Goal: Task Accomplishment & Management: Manage account settings

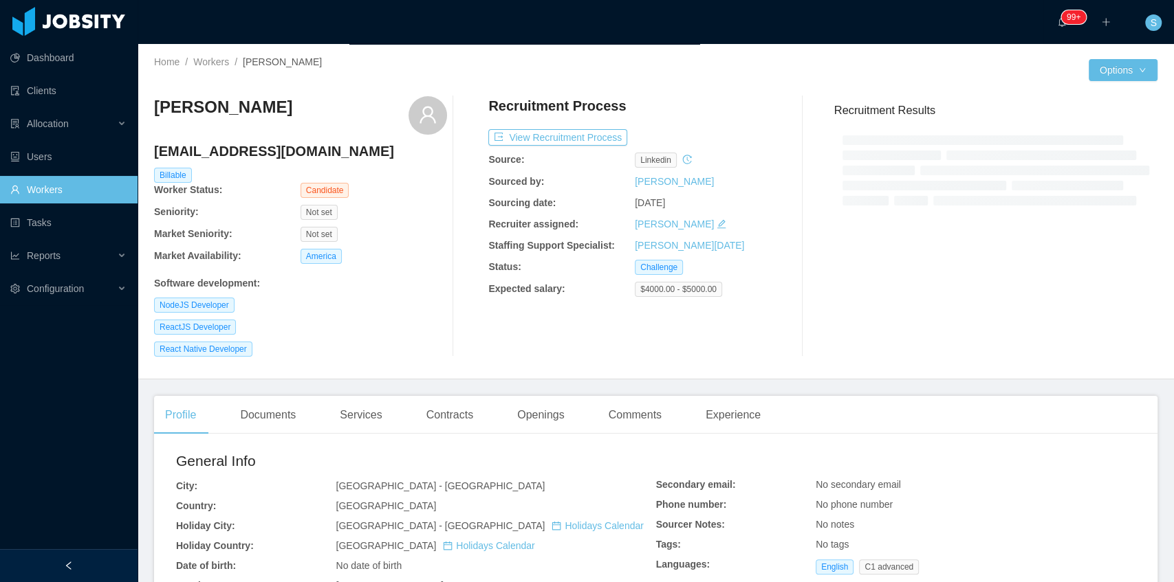
click at [87, 417] on div at bounding box center [69, 565] width 138 height 33
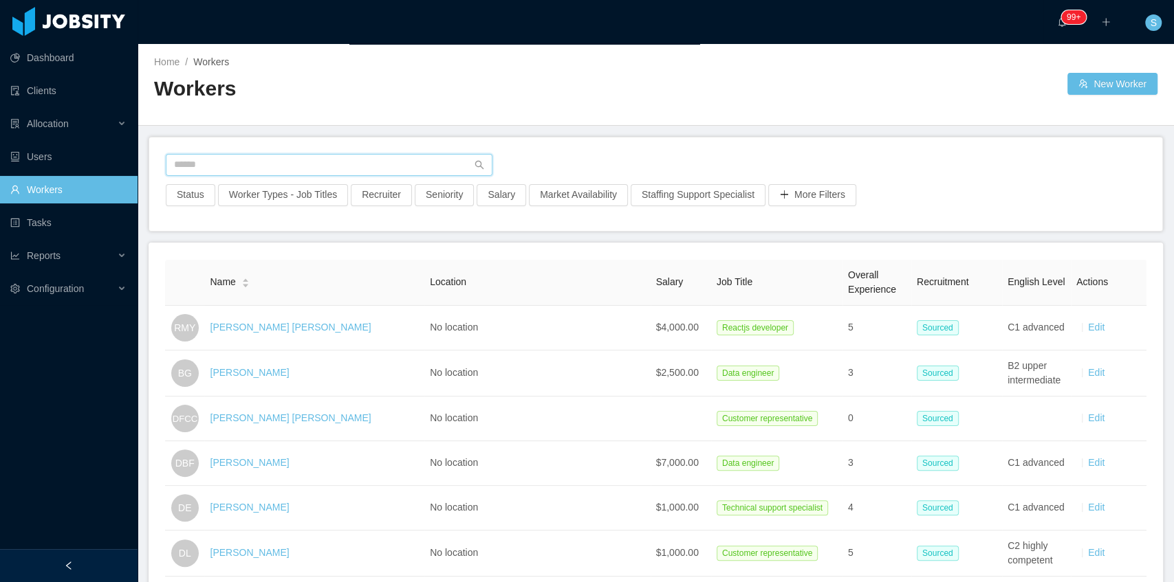
click at [304, 158] on input "text" at bounding box center [329, 165] width 327 height 22
paste input "**********"
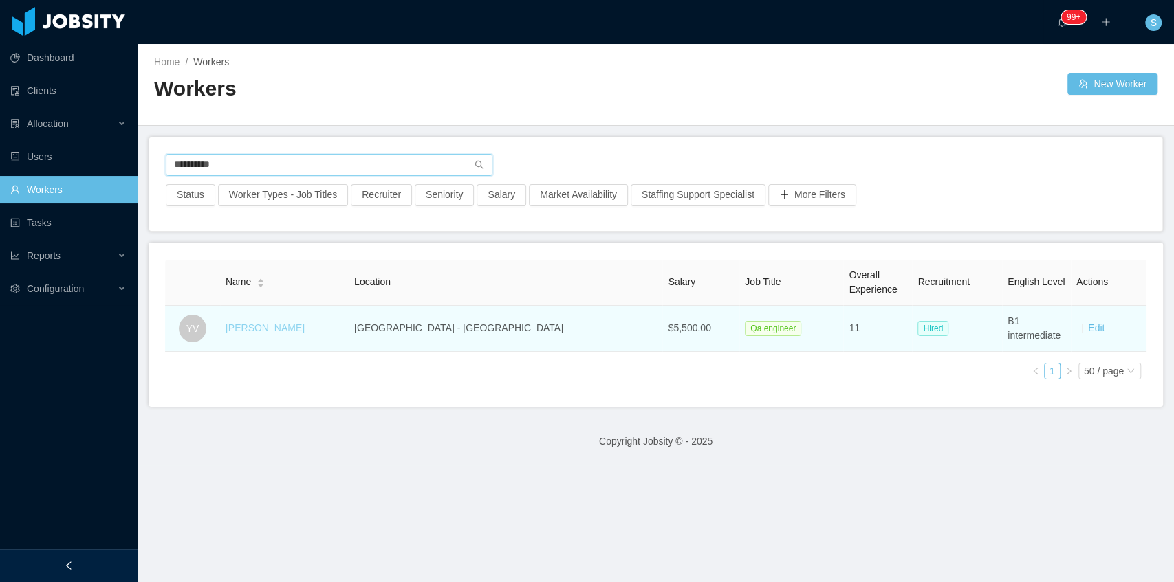
type input "**********"
click at [277, 327] on link "Yuri Vayne" at bounding box center [265, 327] width 79 height 11
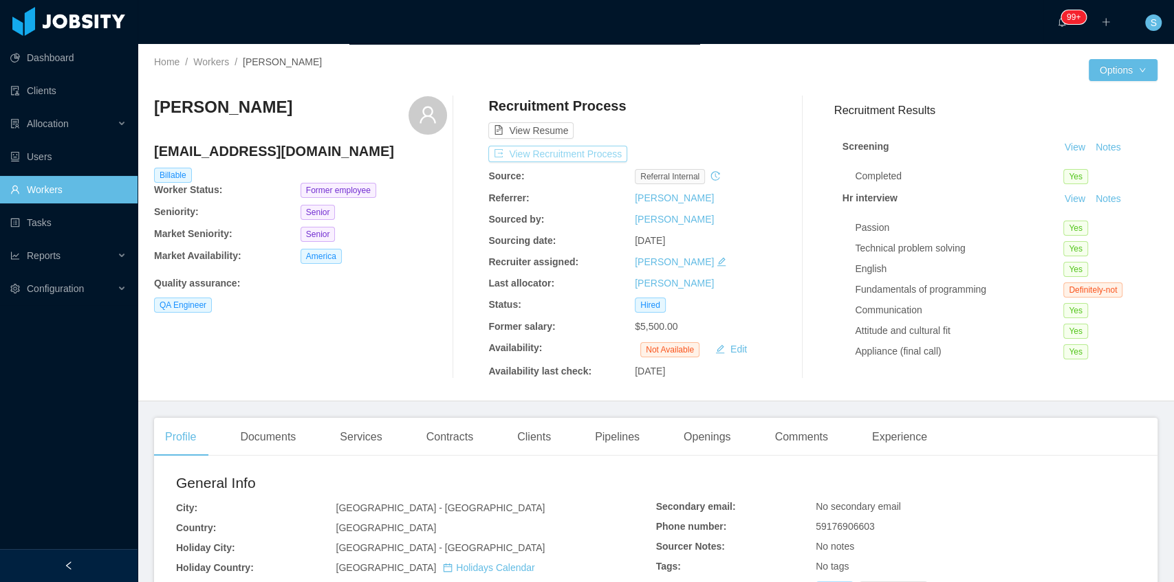
click at [582, 153] on button "View Recruitment Process" at bounding box center [557, 154] width 139 height 17
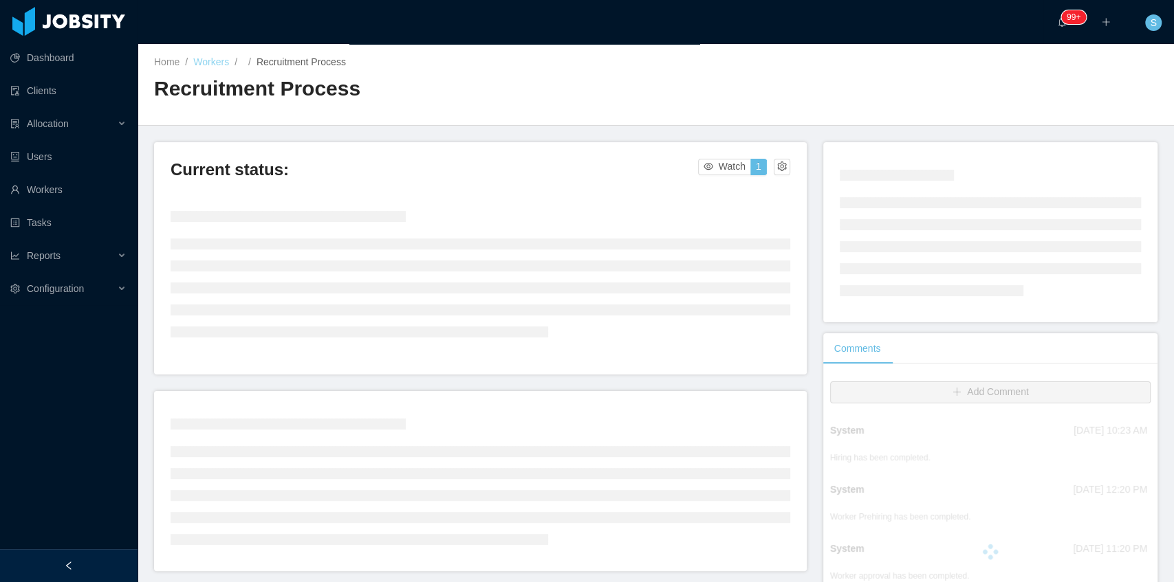
drag, startPoint x: 314, startPoint y: 61, endPoint x: 217, endPoint y: 62, distance: 96.9
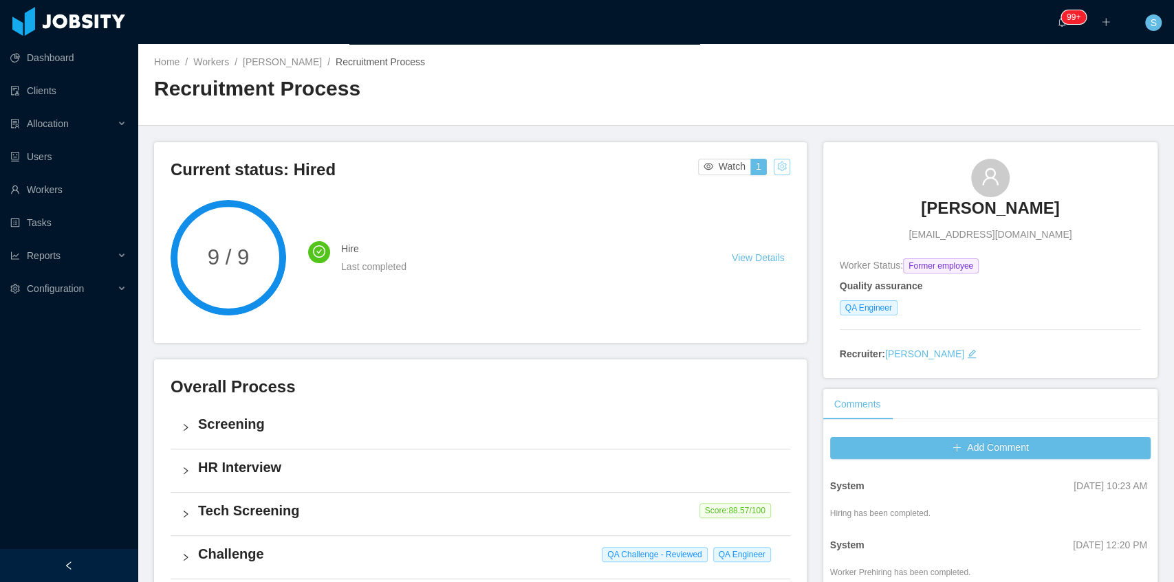
click at [778, 164] on button "button" at bounding box center [782, 167] width 17 height 17
click at [741, 215] on div "Change status" at bounding box center [747, 210] width 62 height 15
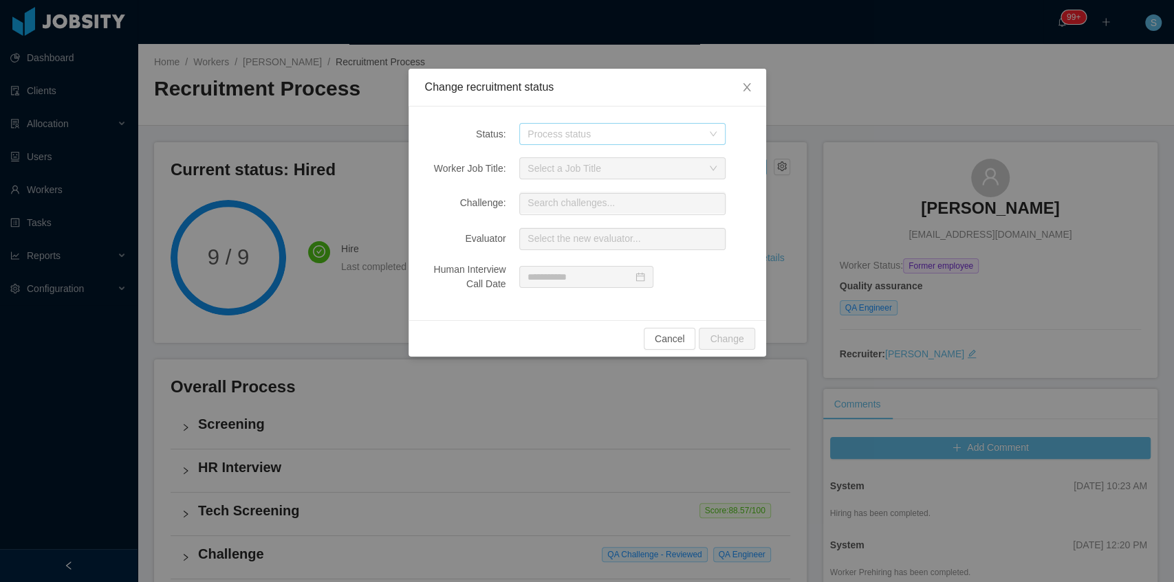
click at [643, 138] on div "Process status" at bounding box center [614, 134] width 175 height 14
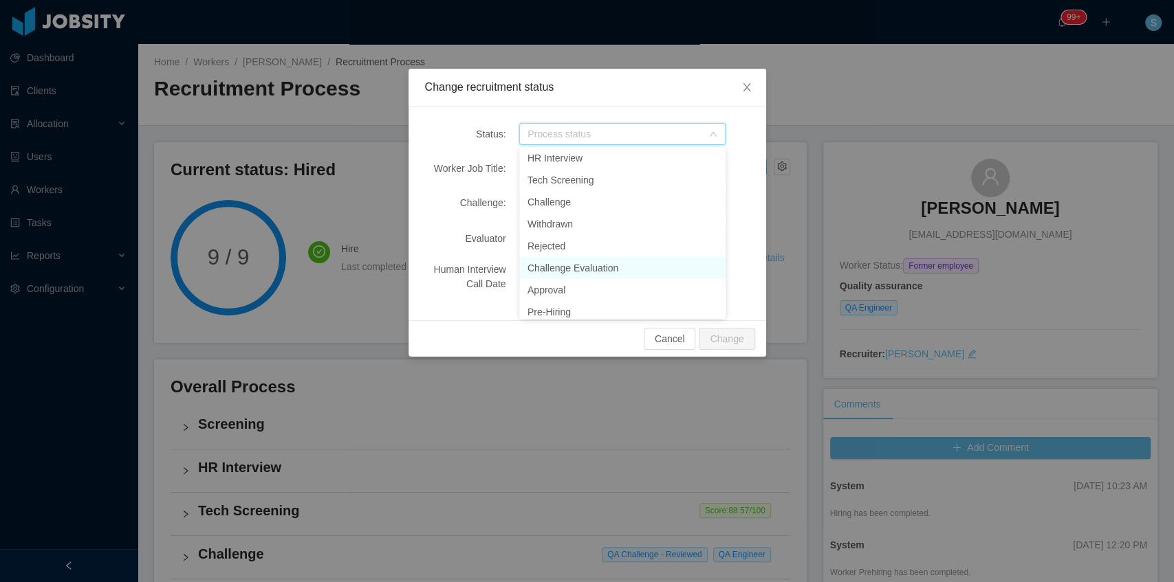
scroll to position [164, 0]
click at [564, 280] on li "Jobsity Interview" at bounding box center [622, 283] width 206 height 22
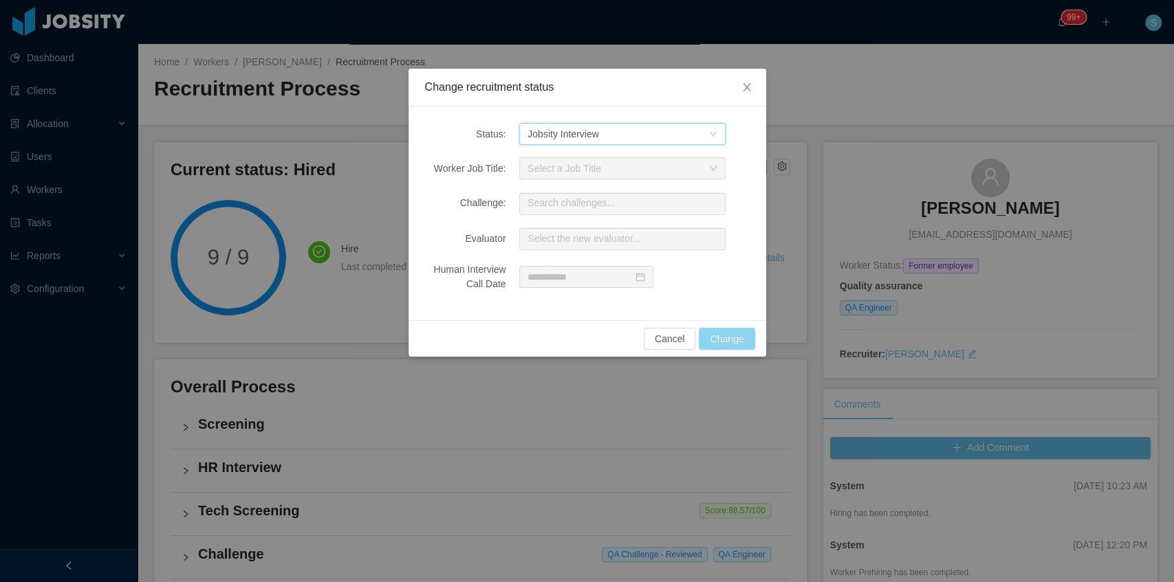
click at [745, 333] on button "Change" at bounding box center [727, 339] width 56 height 22
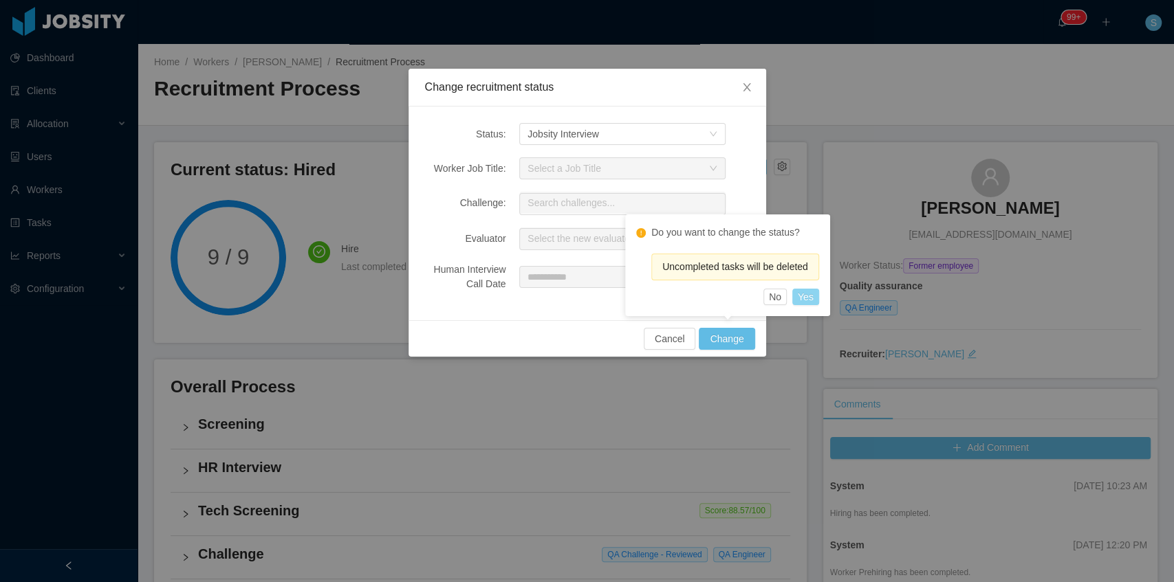
click at [807, 293] on button "Yes" at bounding box center [805, 297] width 27 height 17
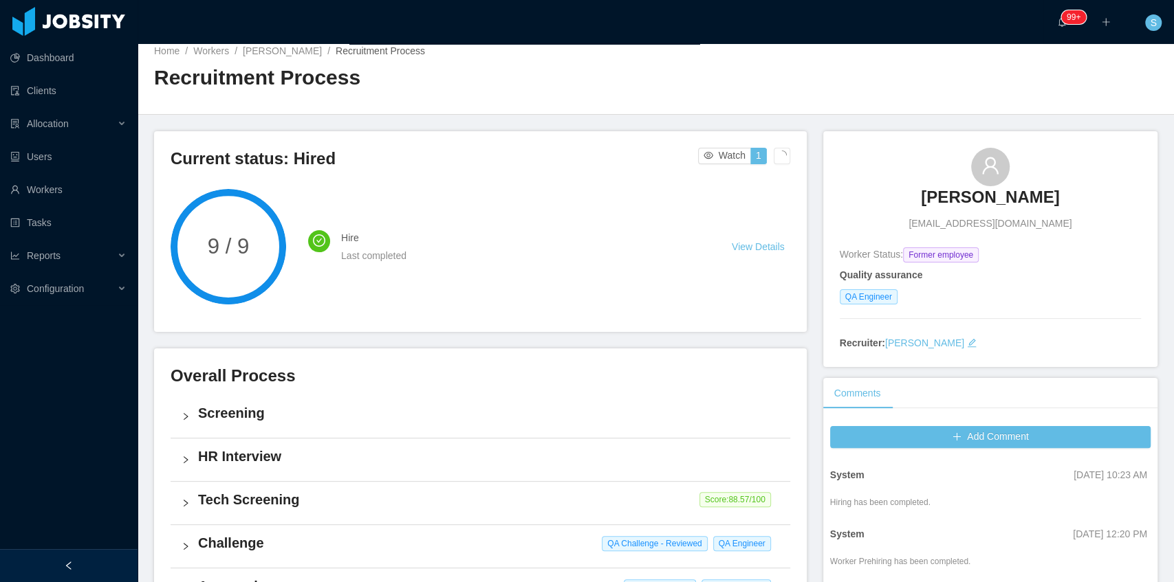
scroll to position [0, 0]
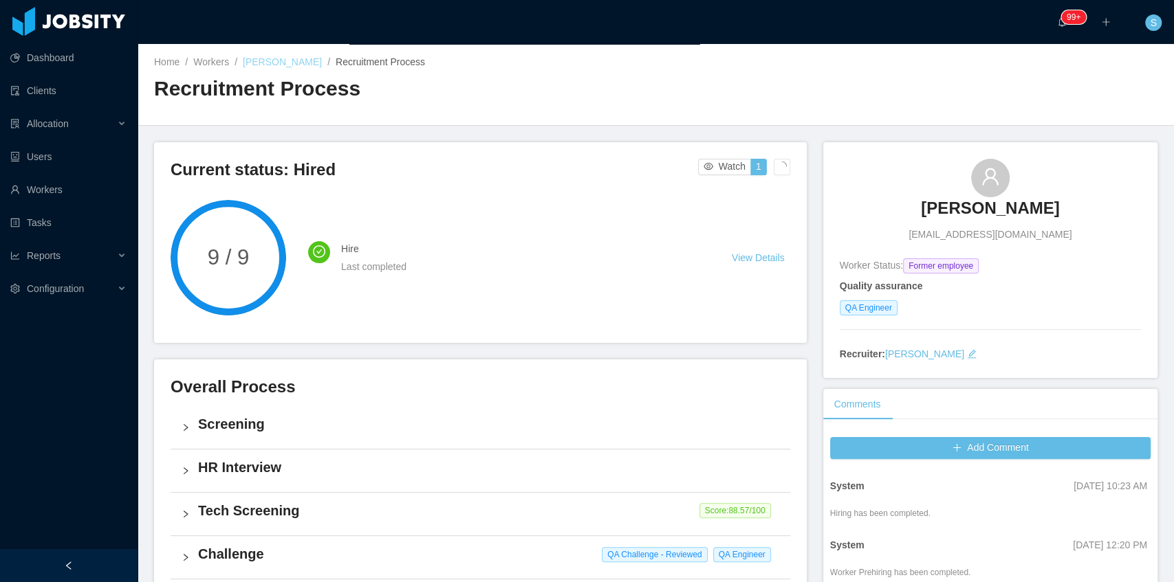
click at [279, 61] on link "Yuri Vayne" at bounding box center [282, 61] width 79 height 11
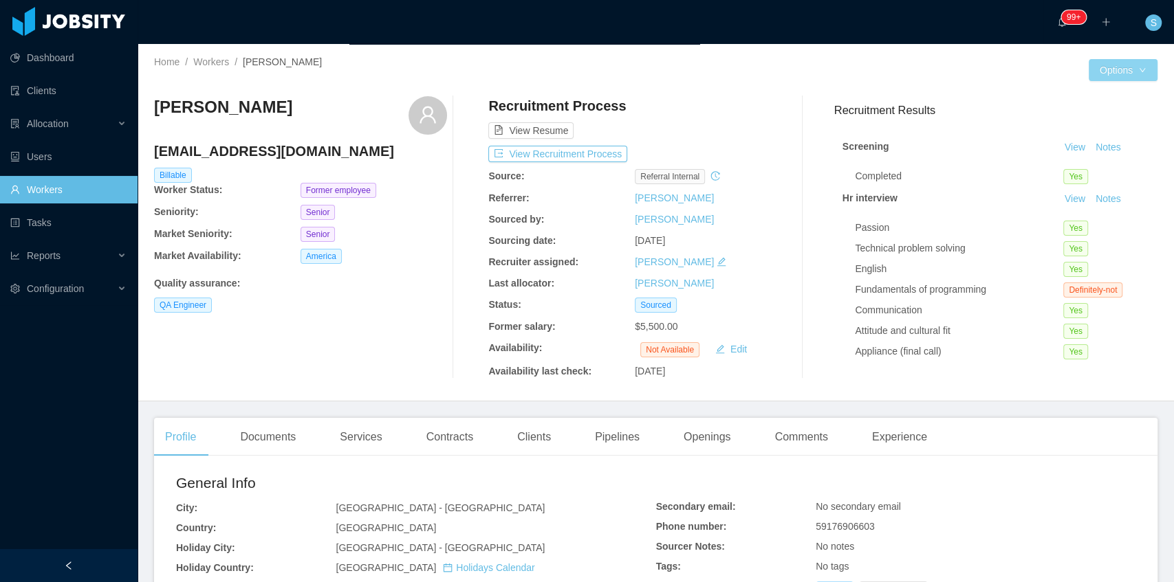
click at [1121, 72] on button "Options" at bounding box center [1122, 70] width 69 height 22
click at [1079, 191] on button "Edit Worker" at bounding box center [1088, 188] width 87 height 22
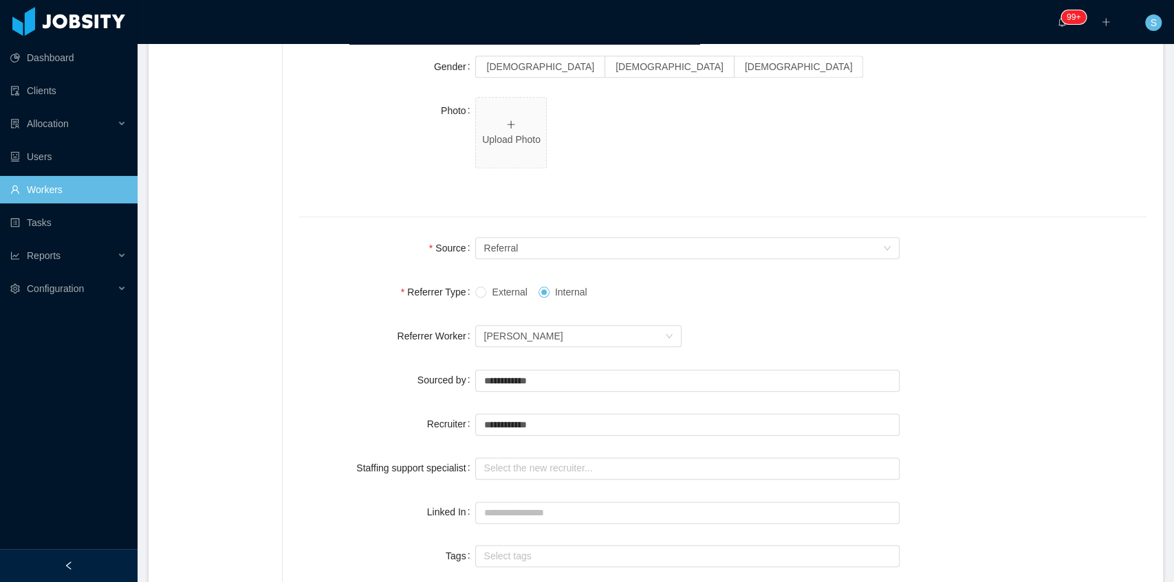
scroll to position [825, 0]
click at [529, 249] on div "Seniority Referral" at bounding box center [682, 245] width 398 height 21
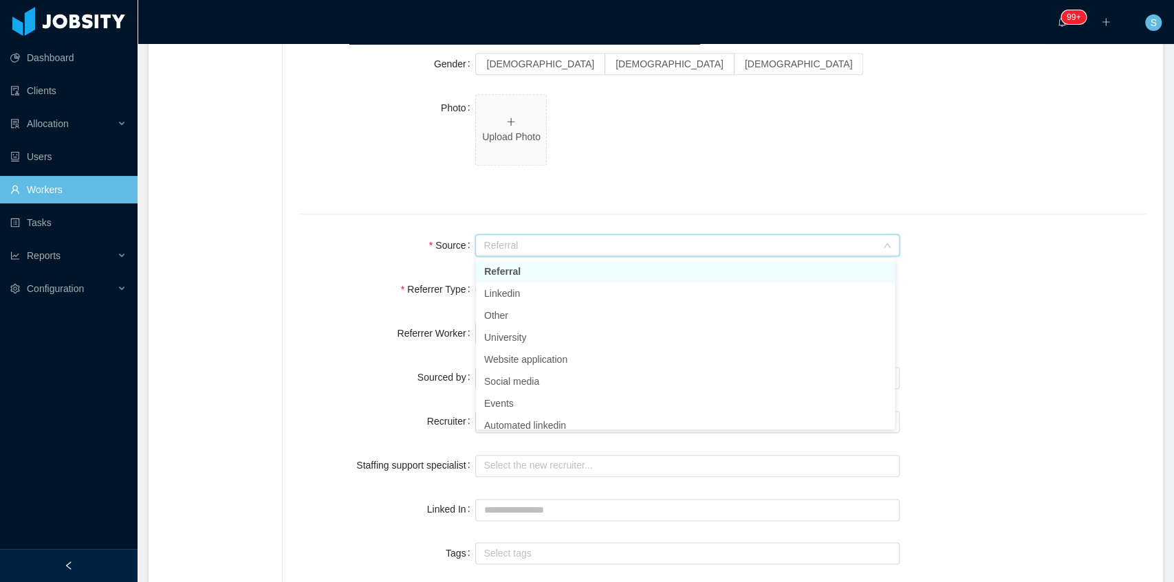
click at [648, 200] on div at bounding box center [722, 215] width 847 height 34
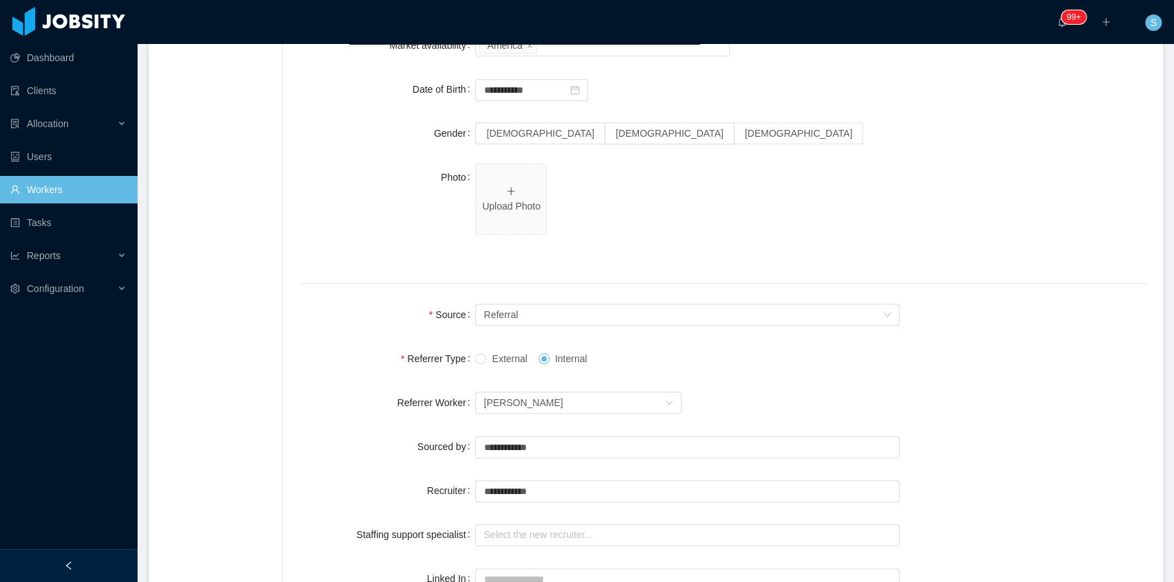
scroll to position [814, 0]
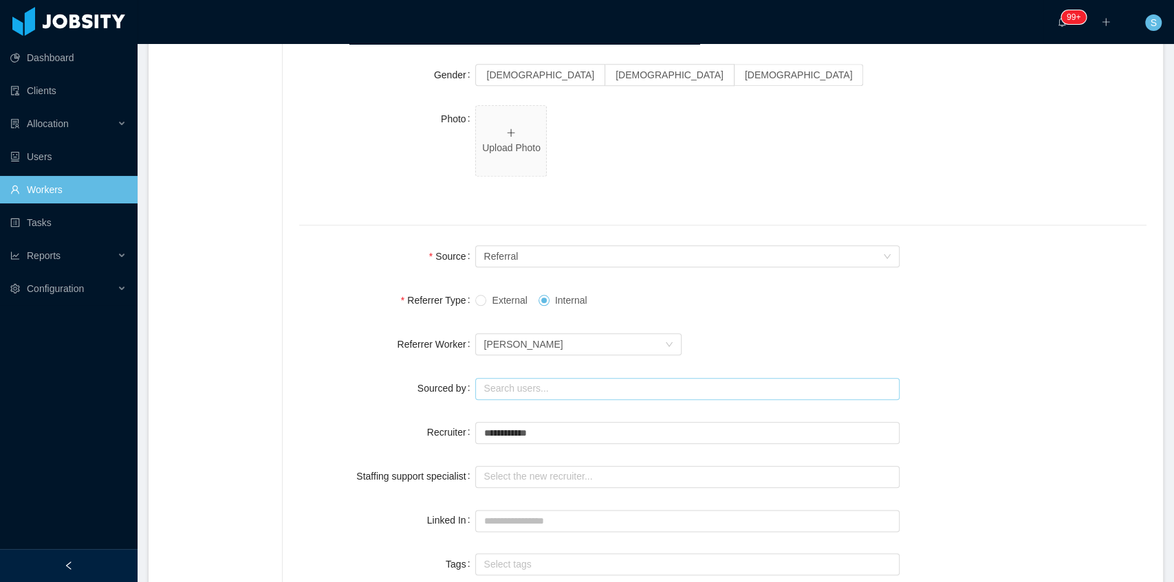
click at [554, 388] on input "text" at bounding box center [687, 389] width 424 height 22
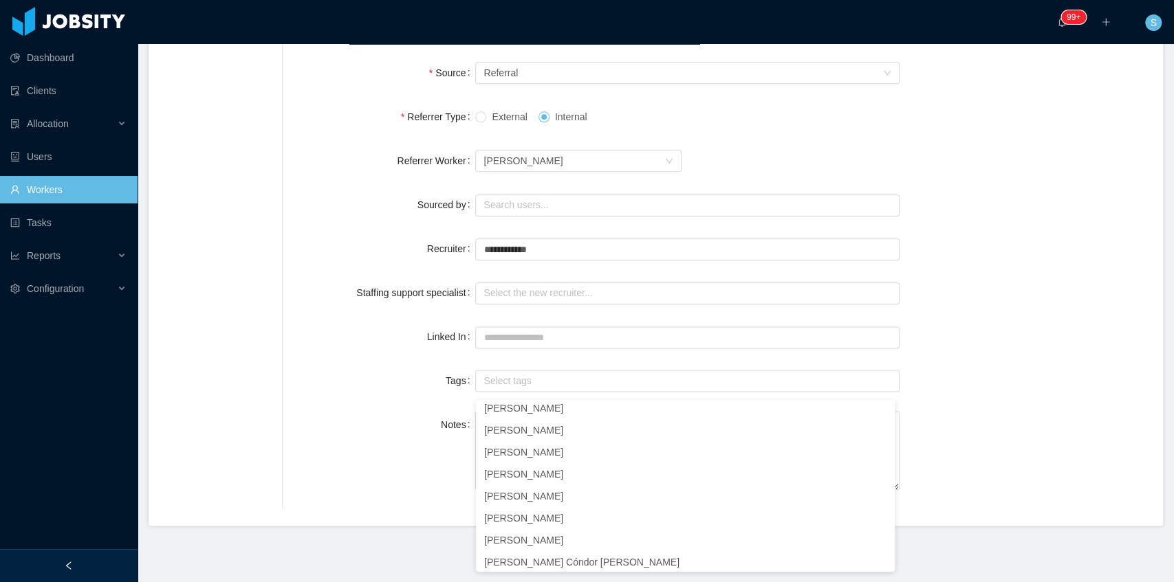
scroll to position [3, 0]
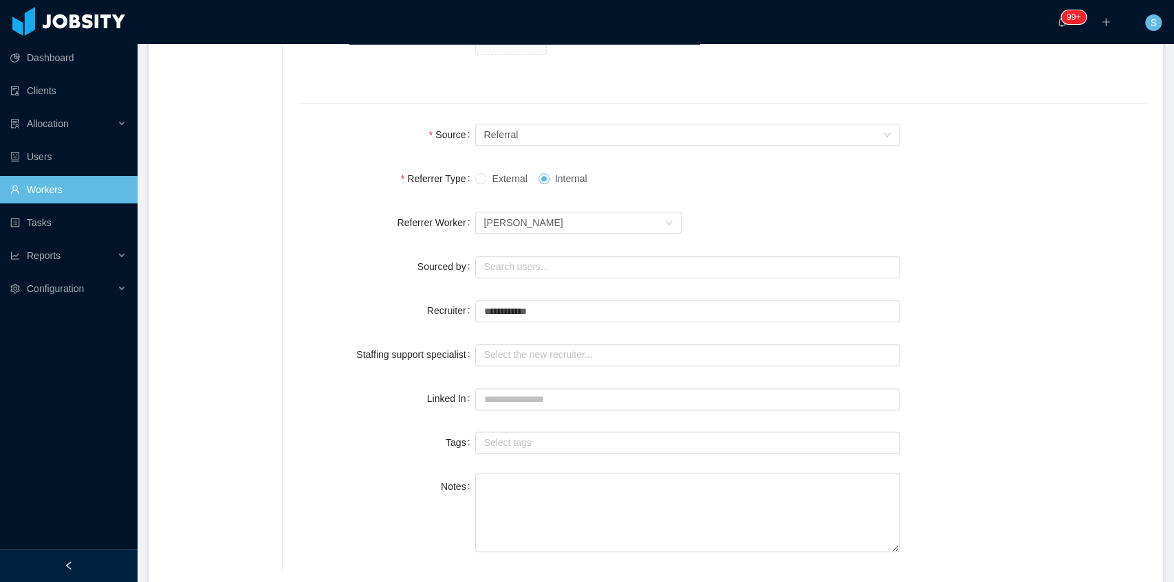
scroll to position [906, 0]
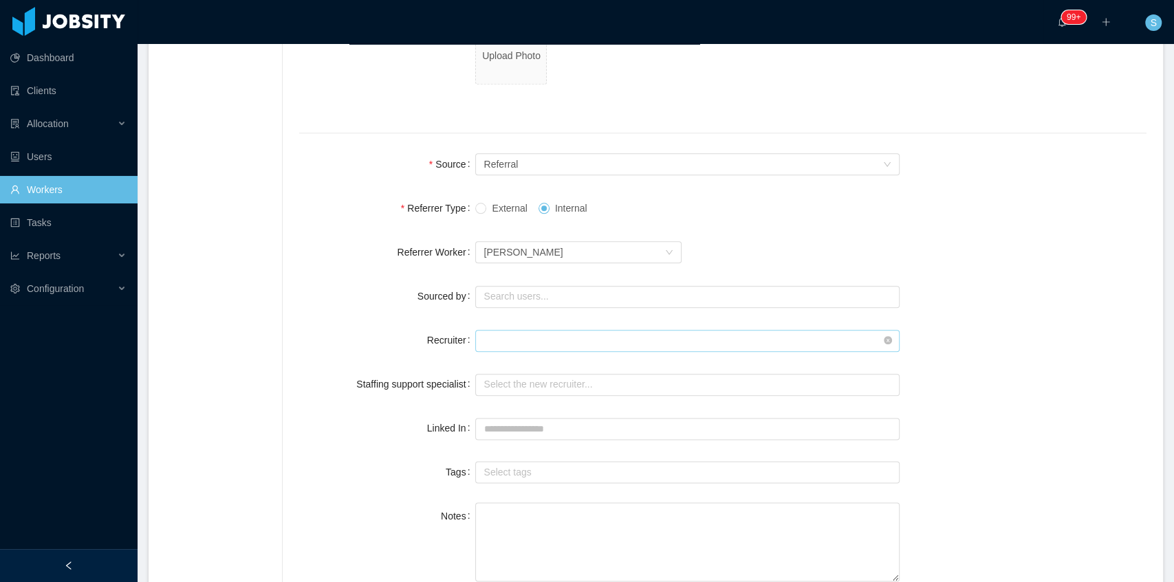
click at [527, 344] on input "text" at bounding box center [687, 341] width 424 height 22
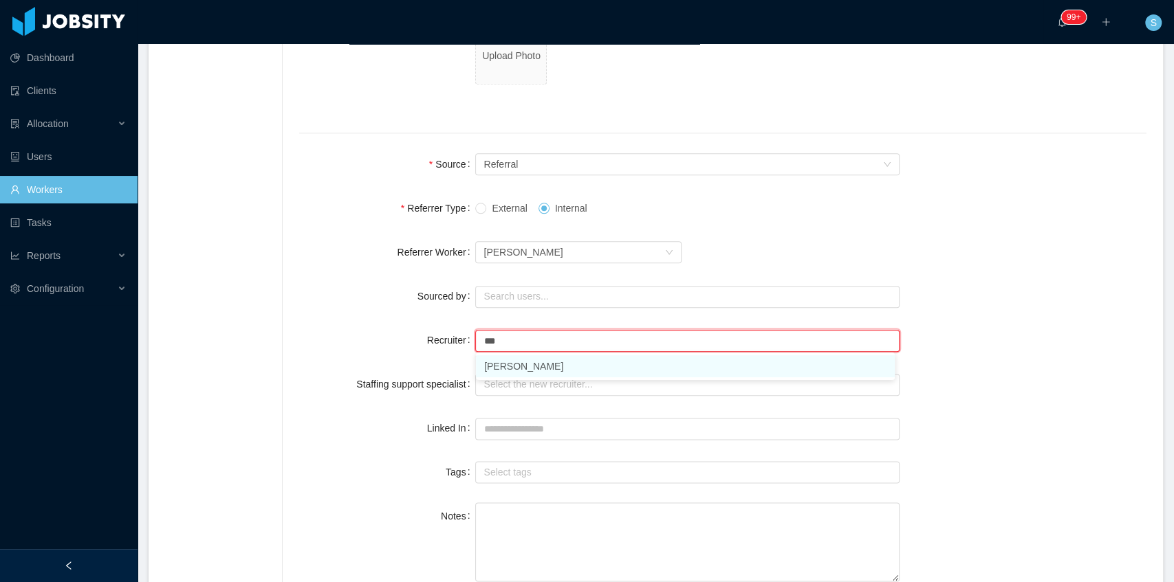
click at [531, 370] on li "Sabino Contreras" at bounding box center [685, 366] width 419 height 22
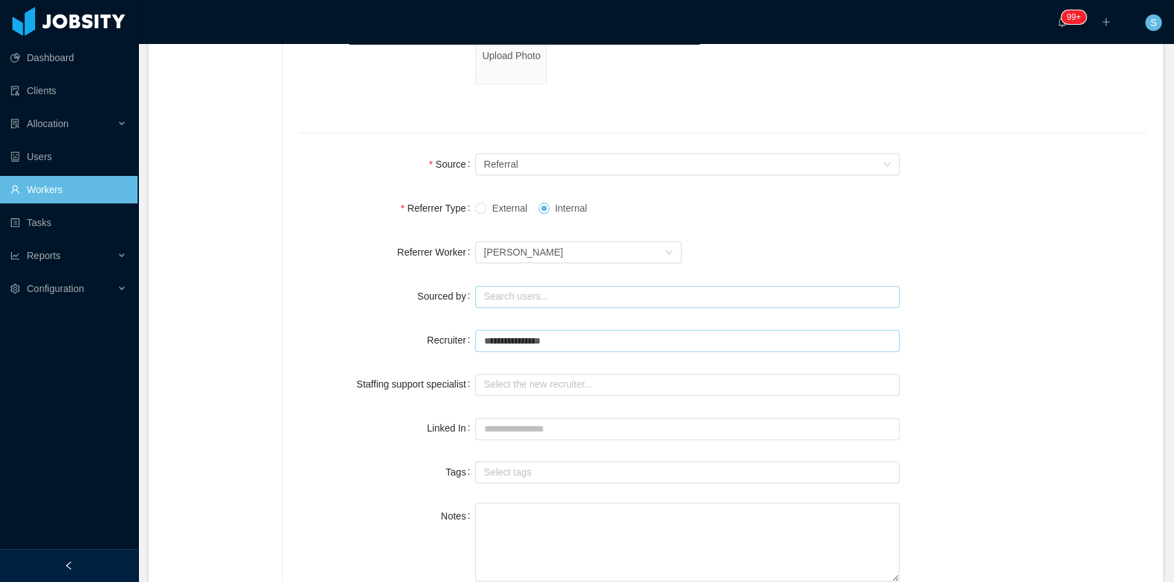
type input "**********"
click at [527, 295] on input "text" at bounding box center [687, 297] width 424 height 22
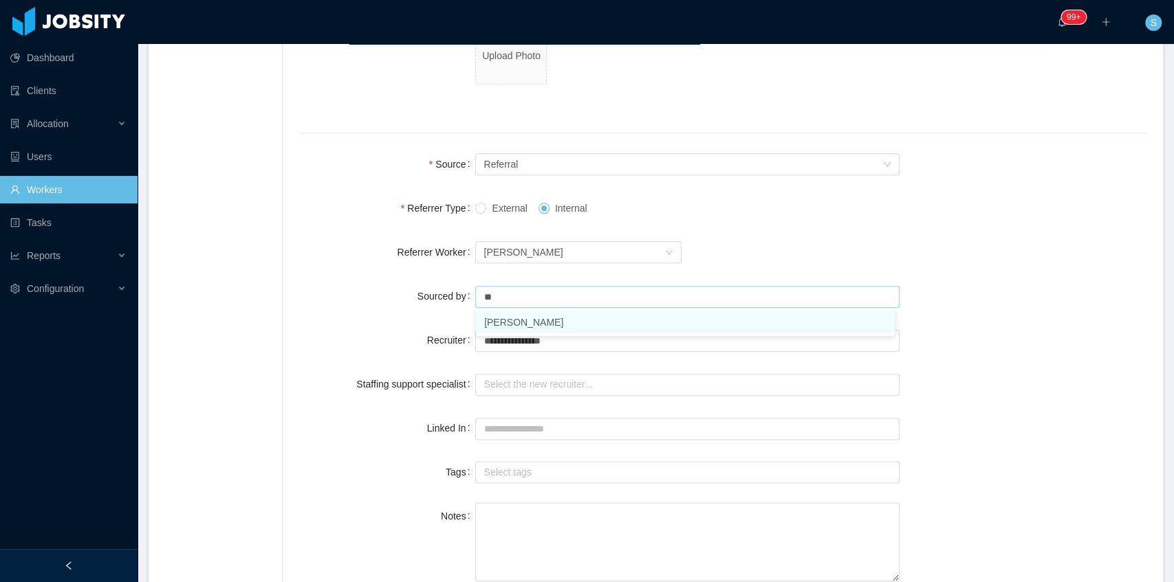
click at [528, 329] on li "Luisa Romero" at bounding box center [685, 322] width 419 height 22
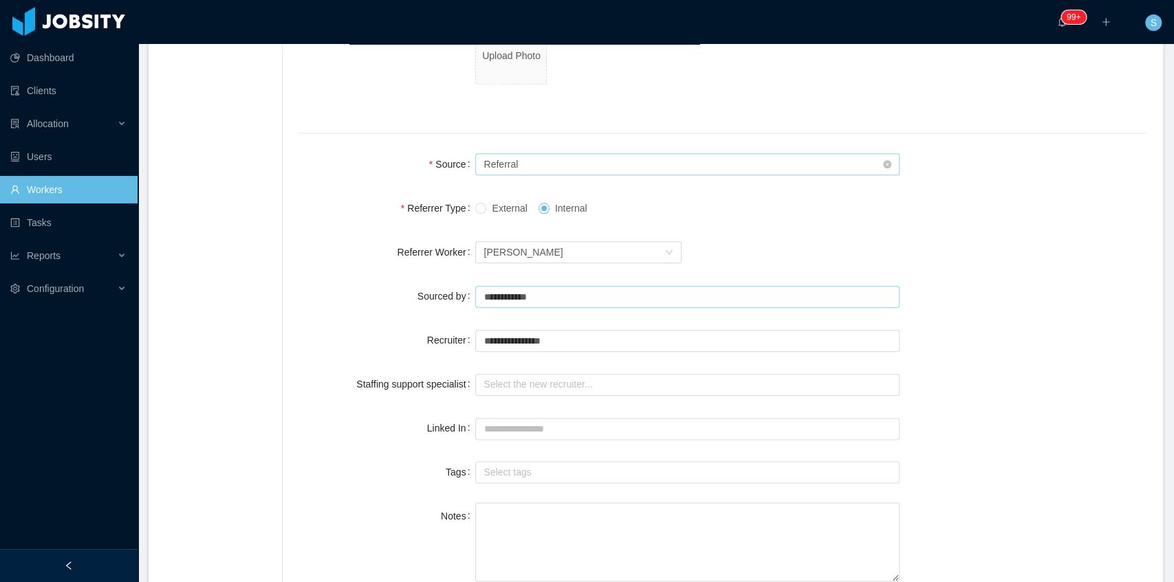
type input "**********"
click at [551, 166] on div "Seniority Referral" at bounding box center [682, 164] width 398 height 21
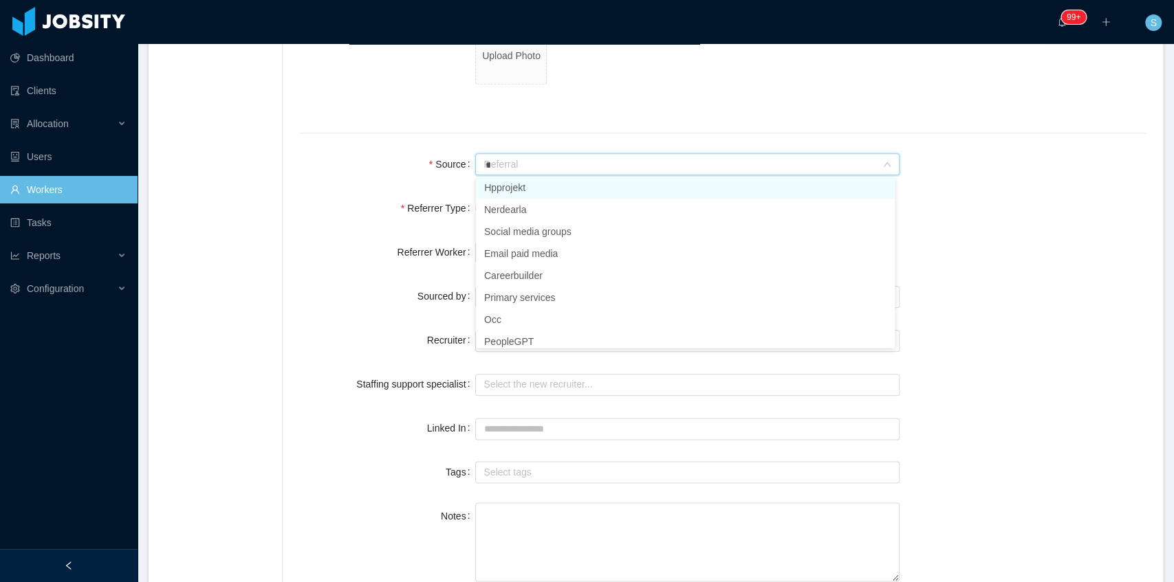
scroll to position [3, 0]
type input "***"
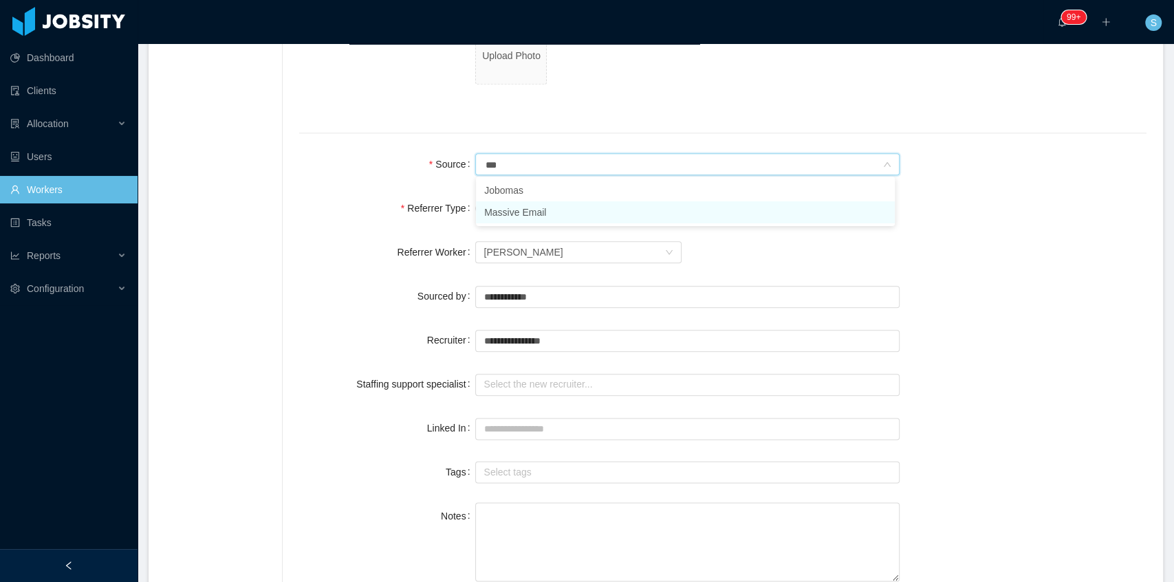
click at [545, 219] on li "Massive Email" at bounding box center [685, 212] width 419 height 22
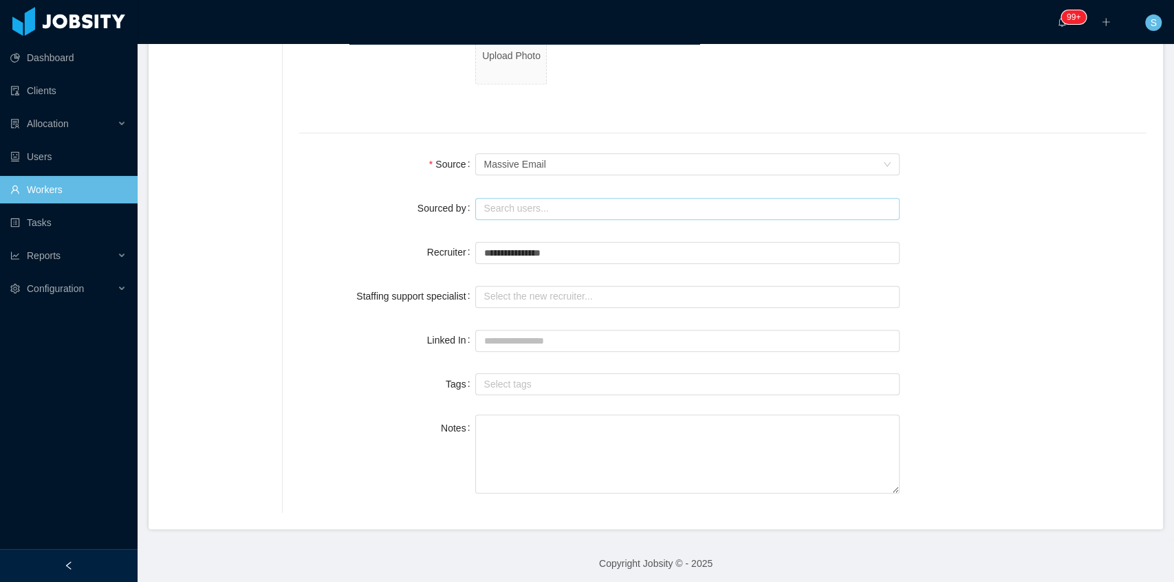
click at [553, 208] on input "text" at bounding box center [687, 209] width 424 height 22
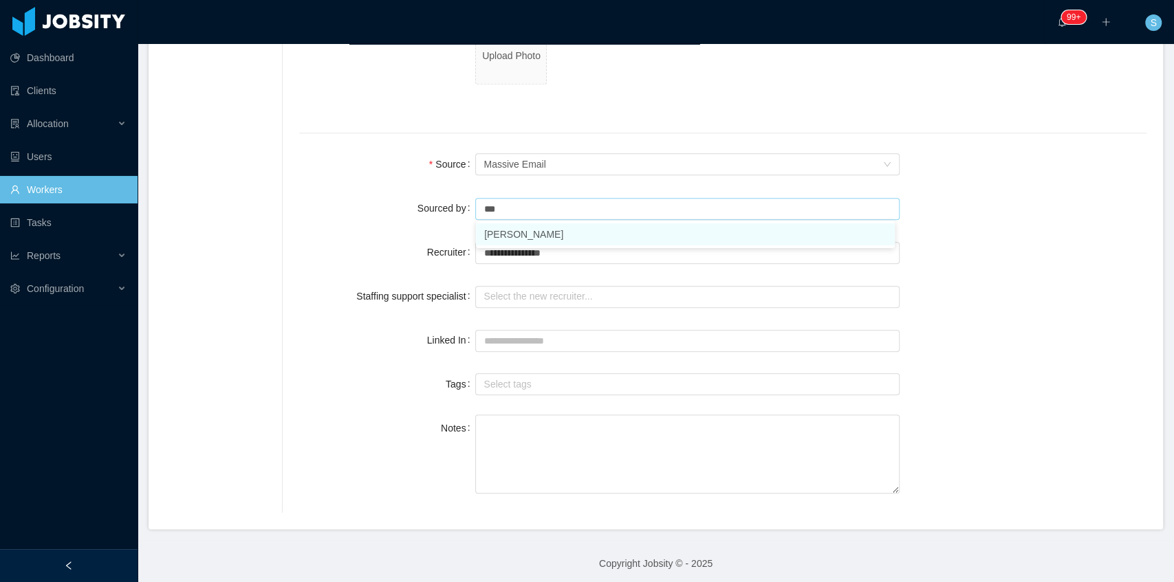
click at [522, 239] on li "Sabino Contreras" at bounding box center [685, 234] width 419 height 22
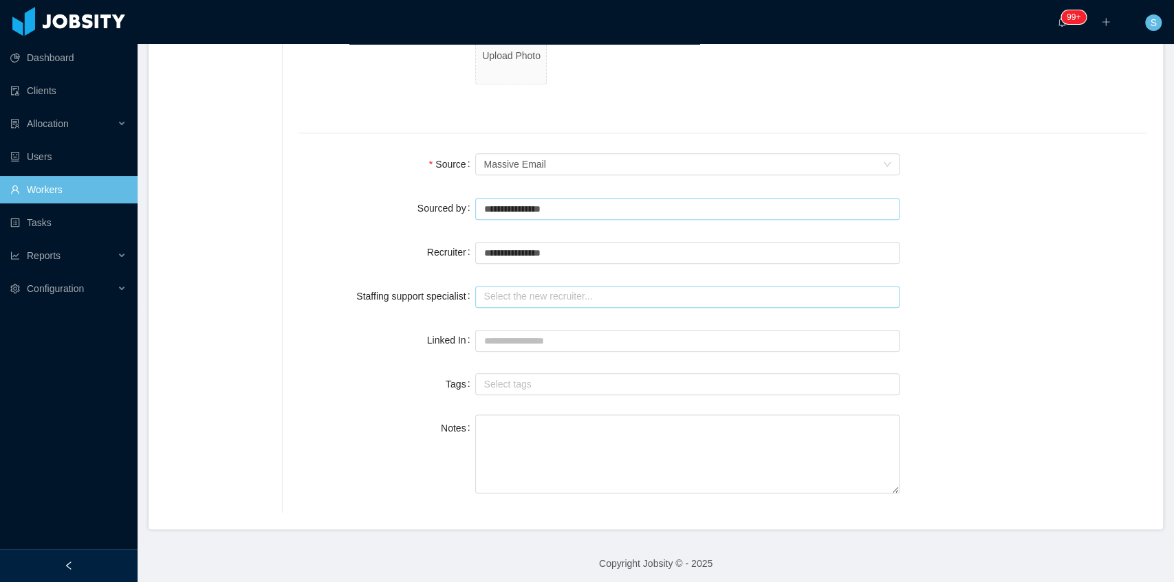
type input "**********"
click at [518, 289] on input "text" at bounding box center [687, 297] width 424 height 22
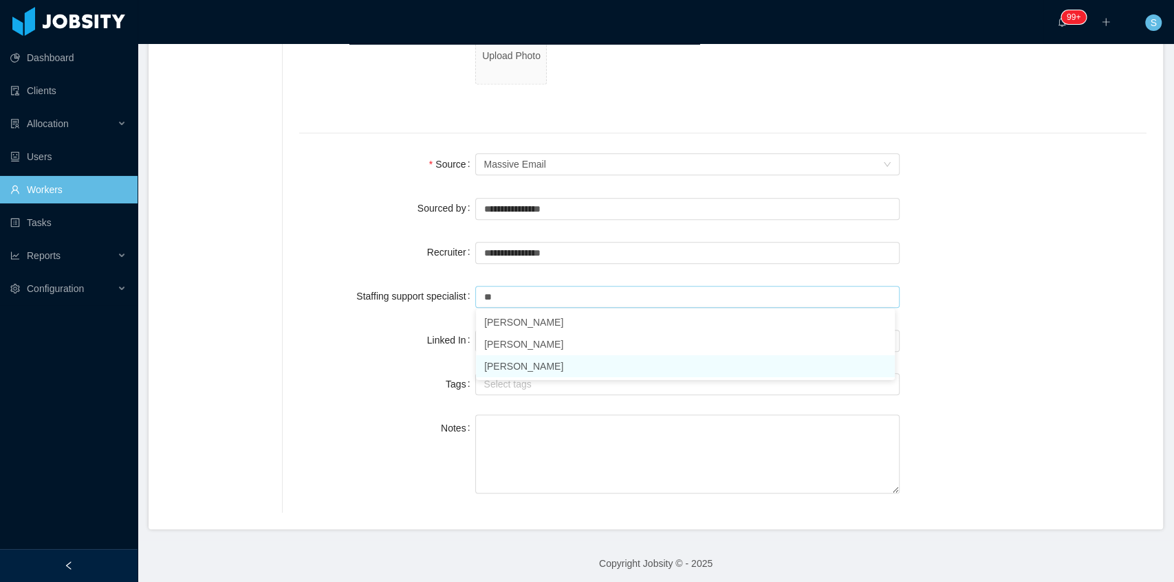
click at [525, 364] on li "Omar Nieves" at bounding box center [685, 366] width 419 height 22
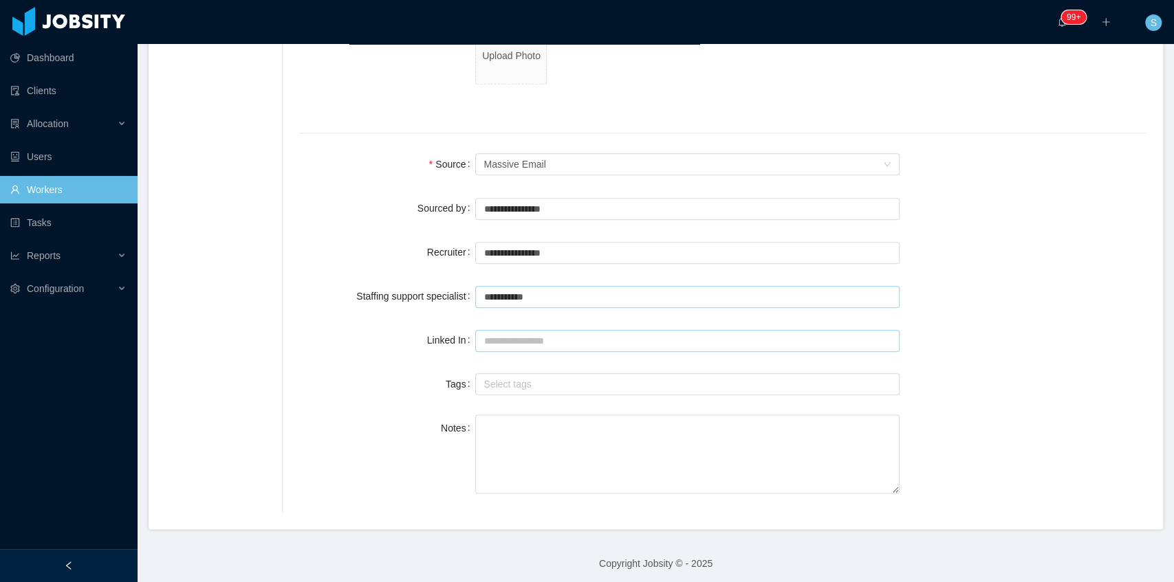
type input "**********"
click at [498, 343] on input "Linked In" at bounding box center [687, 341] width 424 height 22
click at [489, 336] on input "Linked In" at bounding box center [687, 341] width 424 height 22
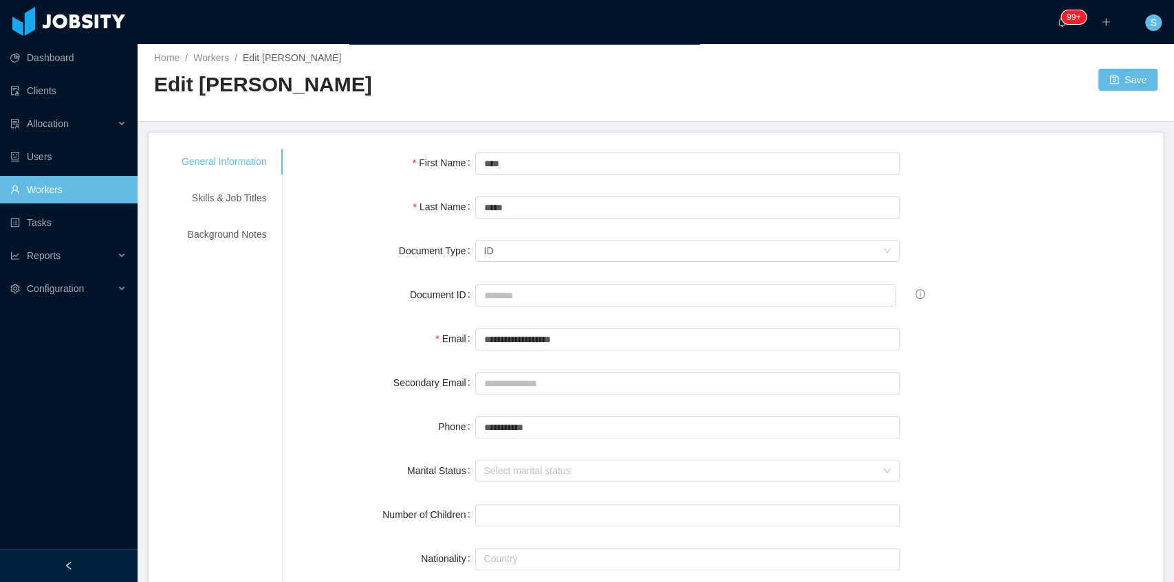
scroll to position [0, 0]
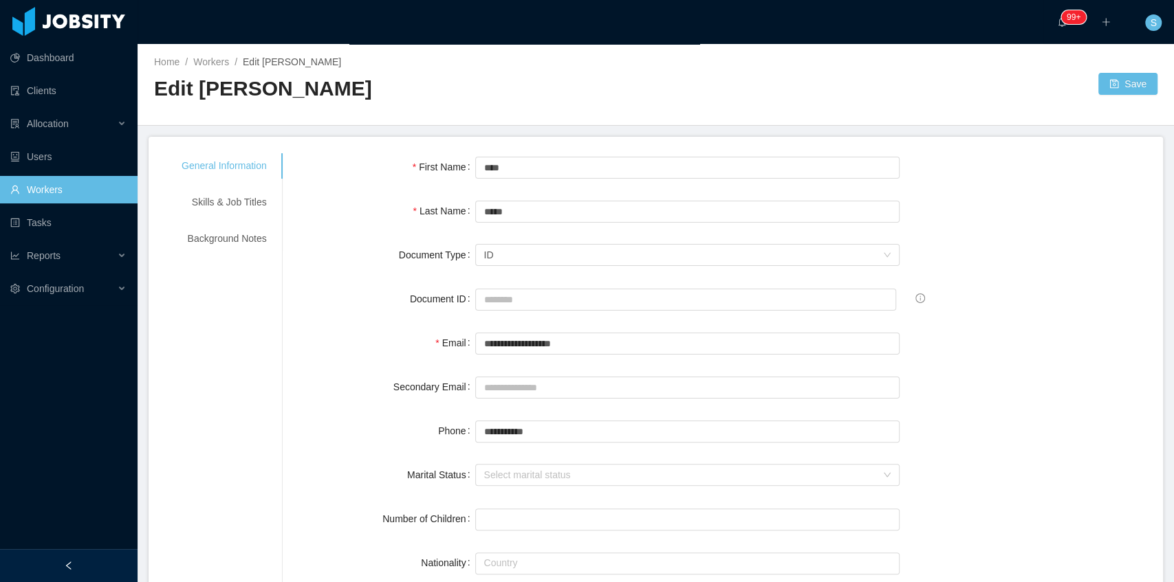
click at [1024, 78] on div at bounding box center [877, 84] width 443 height 22
click at [1108, 85] on button "Save" at bounding box center [1127, 84] width 59 height 22
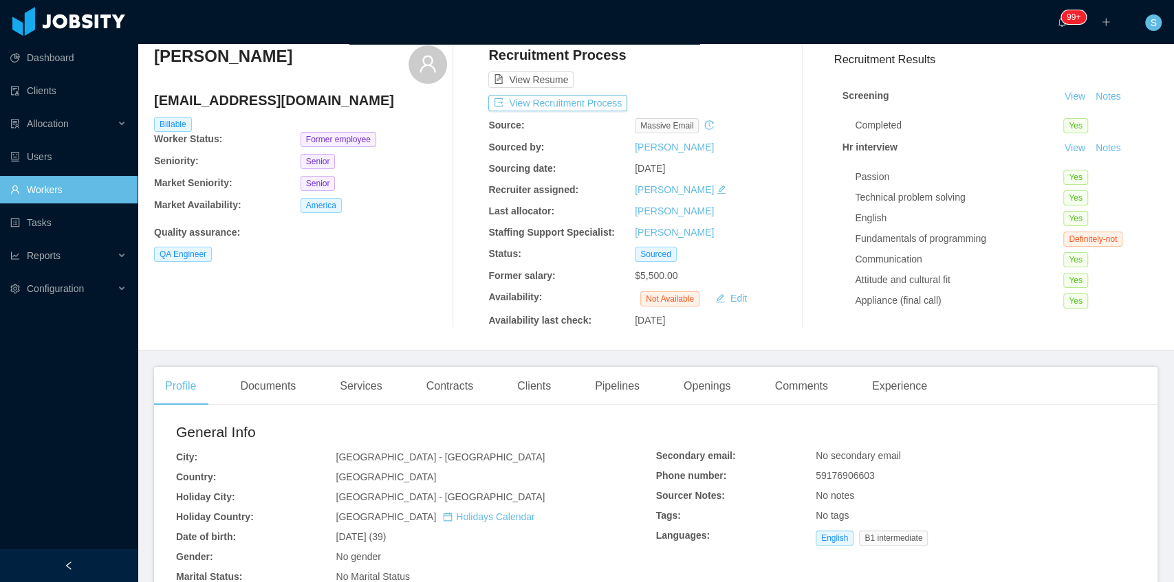
scroll to position [91, 0]
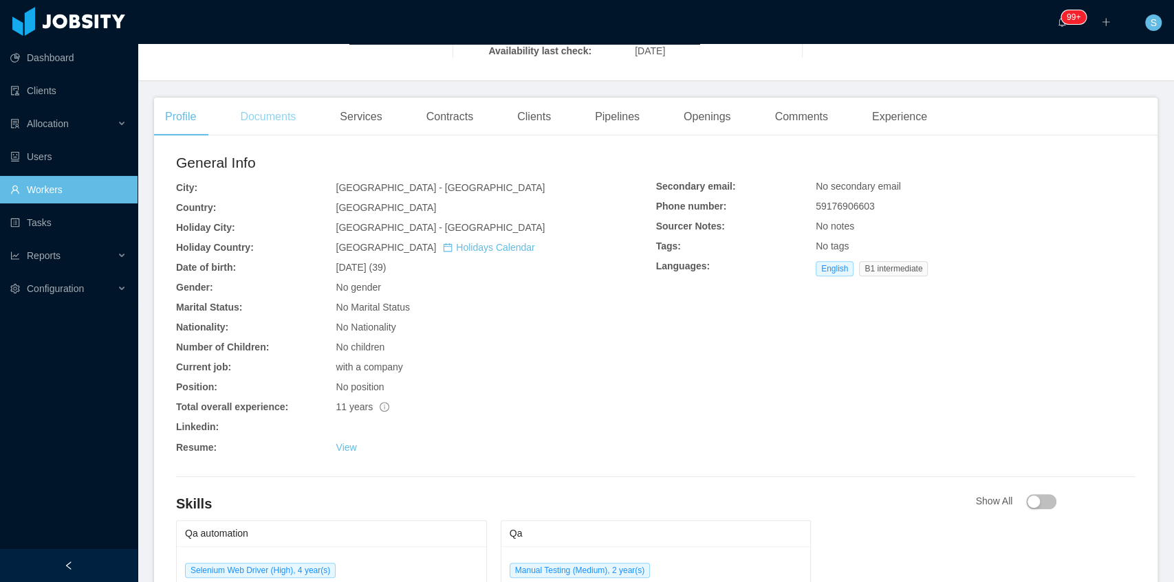
click at [273, 105] on div "Documents" at bounding box center [268, 117] width 78 height 39
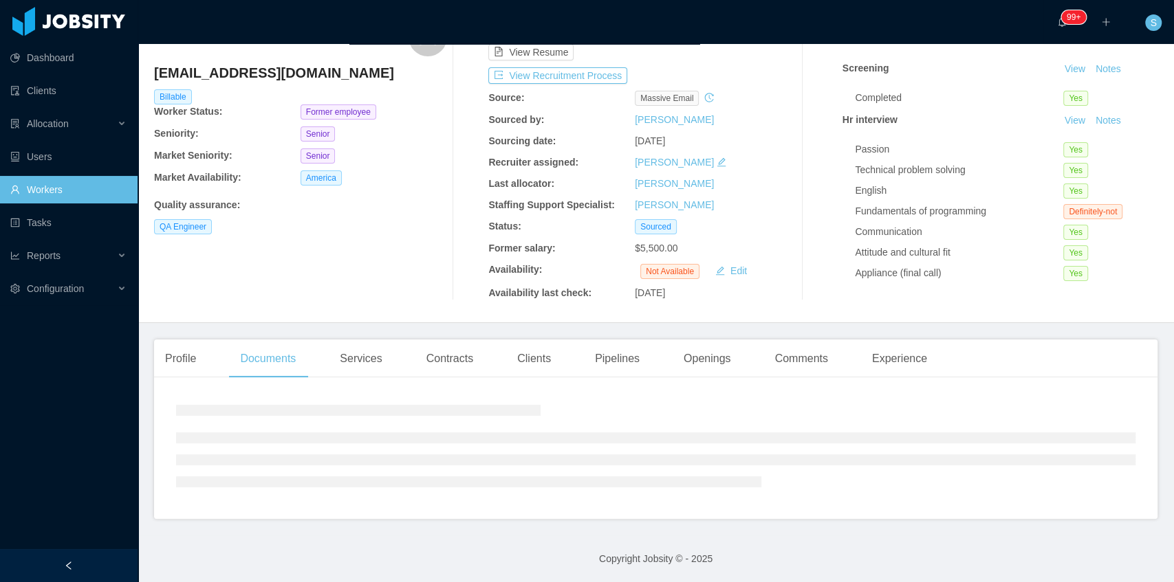
scroll to position [320, 0]
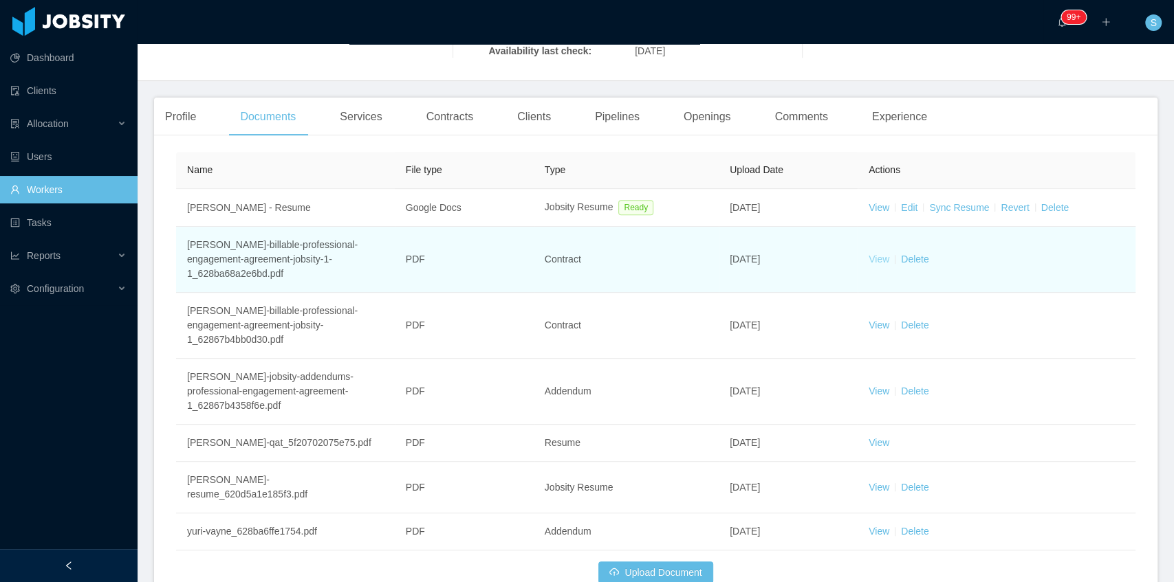
click at [868, 254] on link "View" at bounding box center [878, 259] width 21 height 11
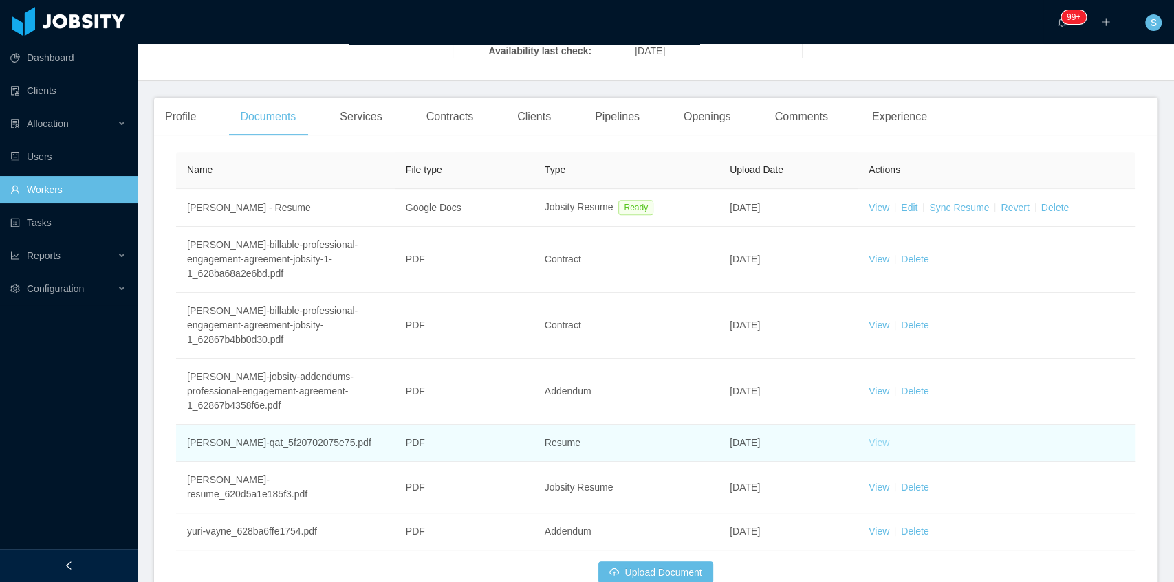
click at [874, 443] on link "View" at bounding box center [878, 442] width 21 height 11
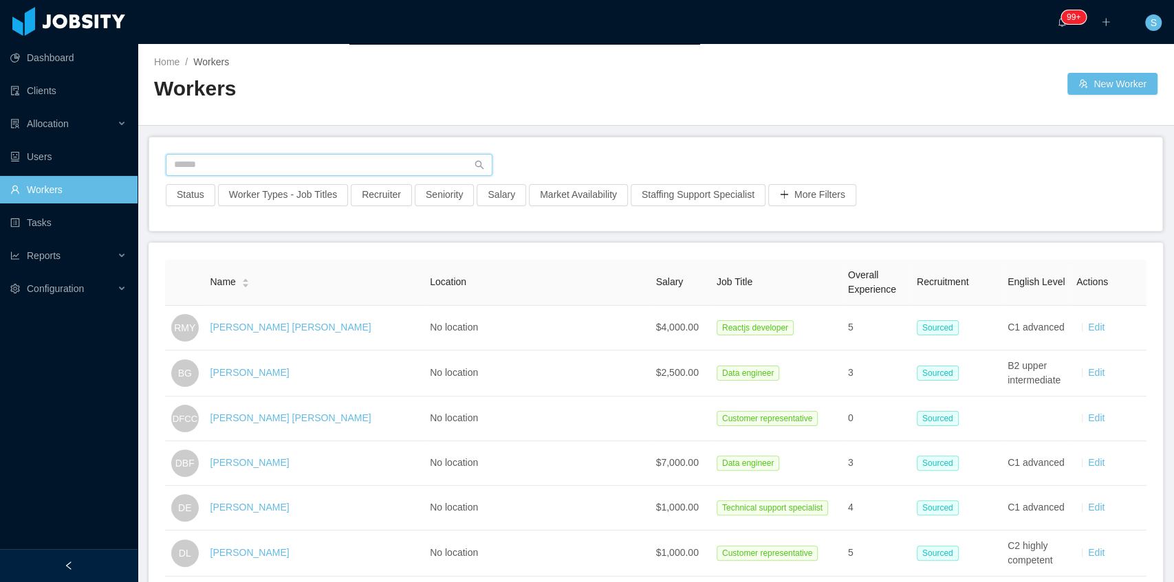
click at [399, 162] on input "text" at bounding box center [329, 165] width 327 height 22
paste input "**********"
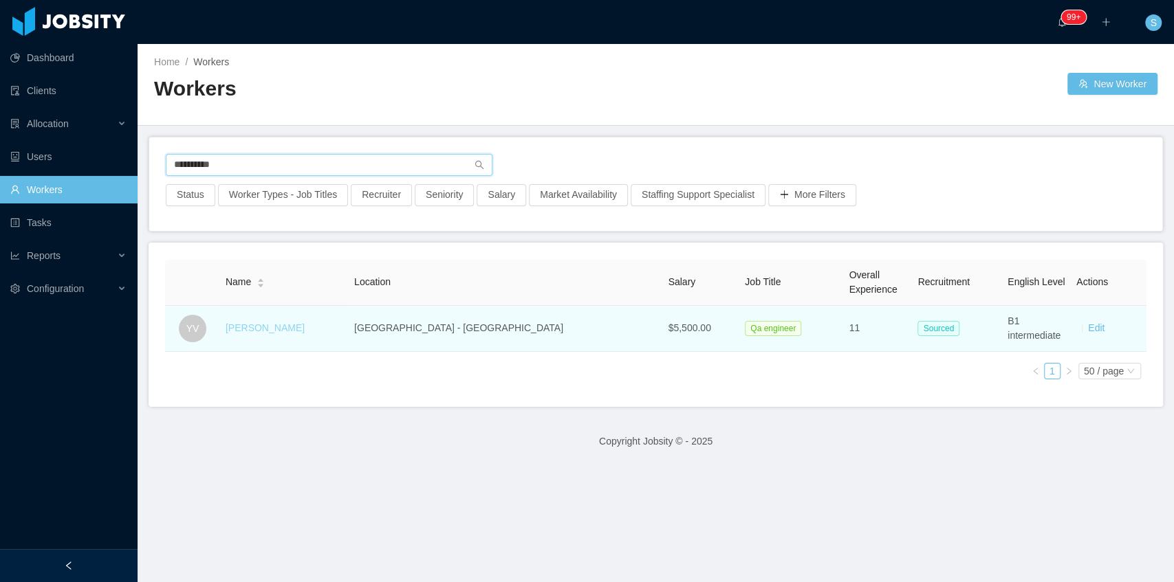
type input "**********"
click at [277, 326] on link "Yuri Vayne" at bounding box center [265, 327] width 79 height 11
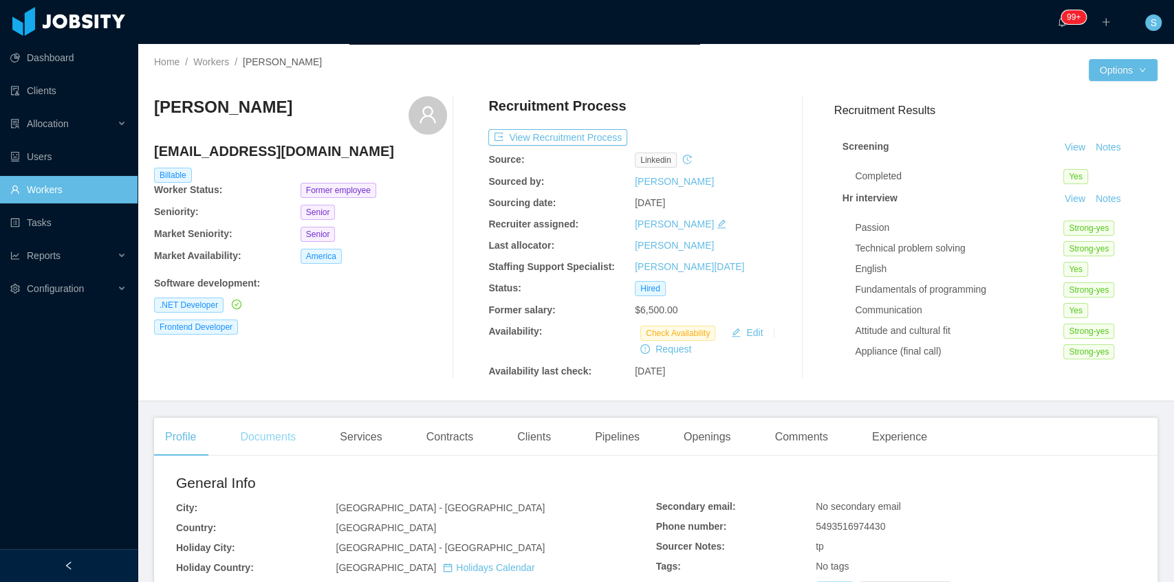
click at [265, 443] on div "Documents" at bounding box center [268, 437] width 78 height 39
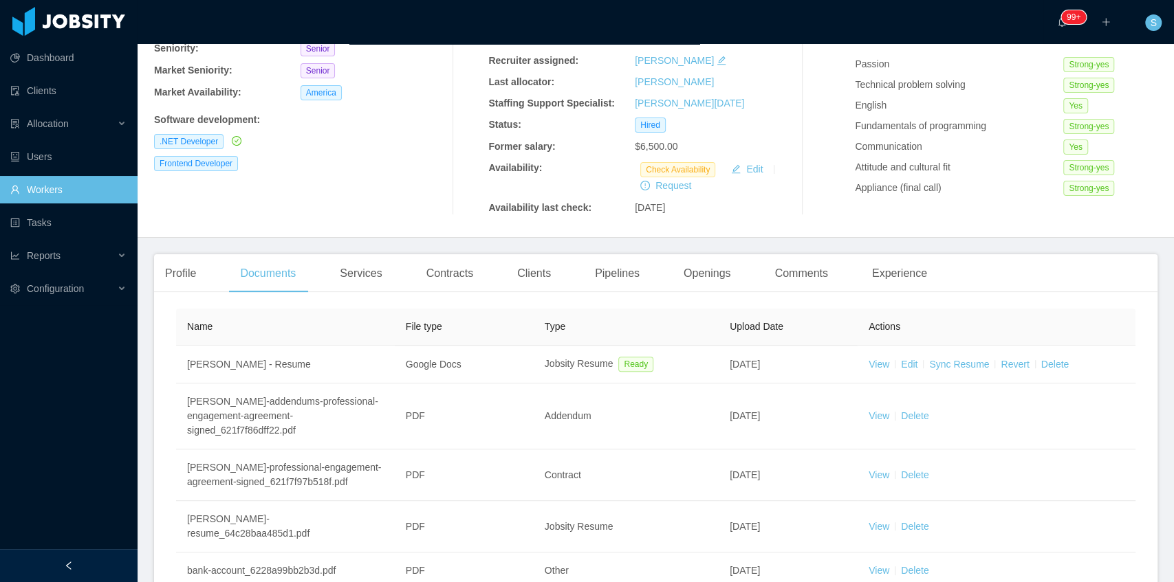
scroll to position [124, 0]
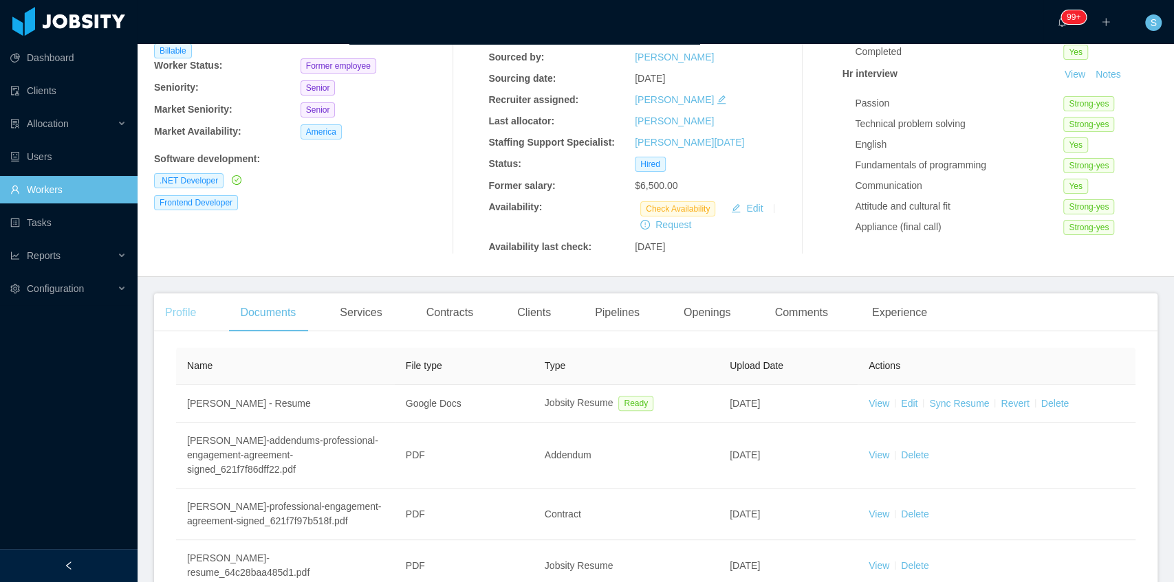
click at [182, 310] on div "Profile" at bounding box center [180, 313] width 53 height 39
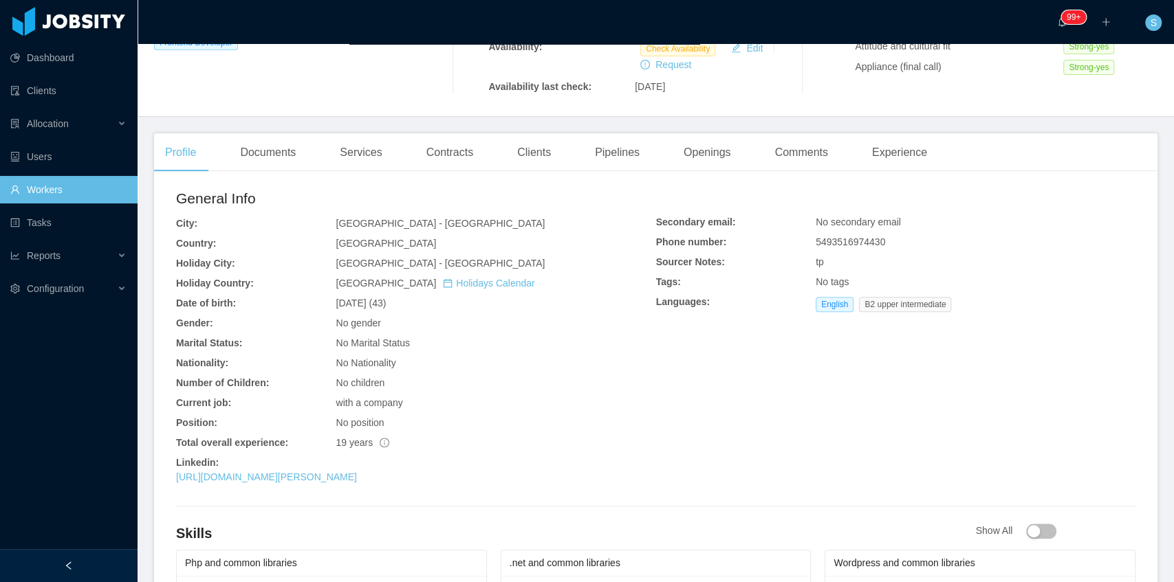
scroll to position [353, 0]
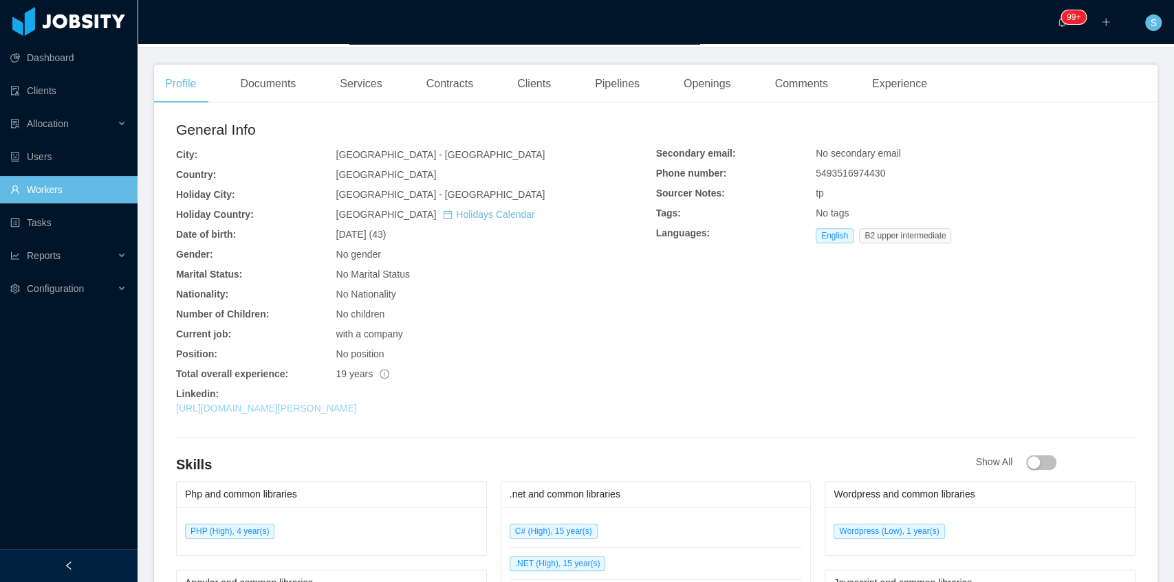
click at [332, 406] on link "https://ar.linkedin.com/in/agustin-leszczynski-b1334326" at bounding box center [266, 408] width 181 height 11
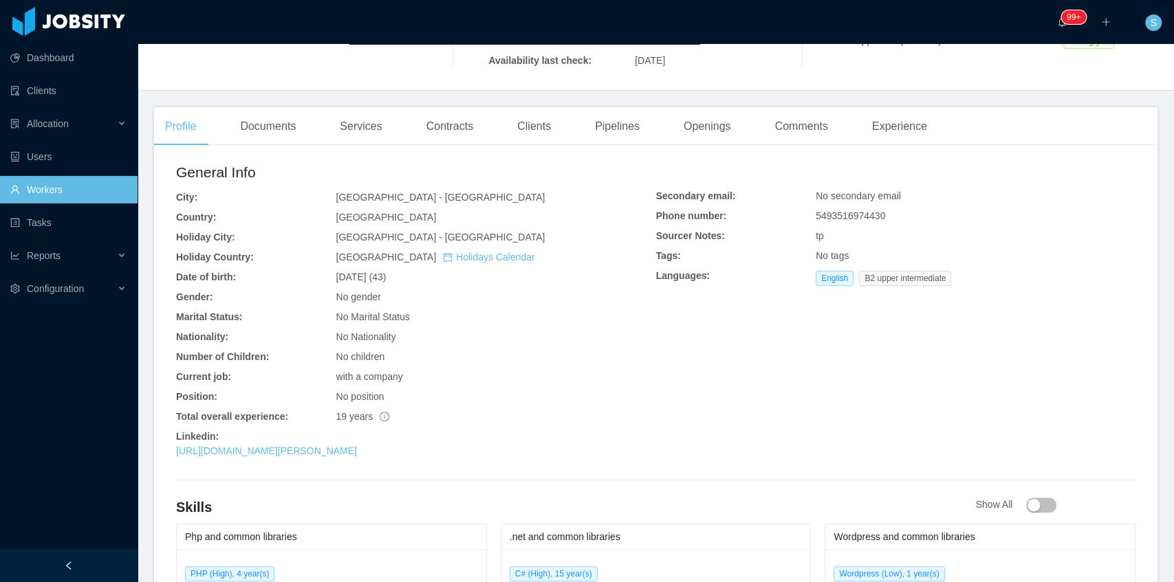
scroll to position [308, 0]
copy div "5493516974430"
drag, startPoint x: 884, startPoint y: 213, endPoint x: 800, endPoint y: 227, distance: 84.3
click at [800, 227] on div "Secondary email: No secondary email Phone number: 5493516974430 Sourcer Notes: …" at bounding box center [896, 243] width 480 height 102
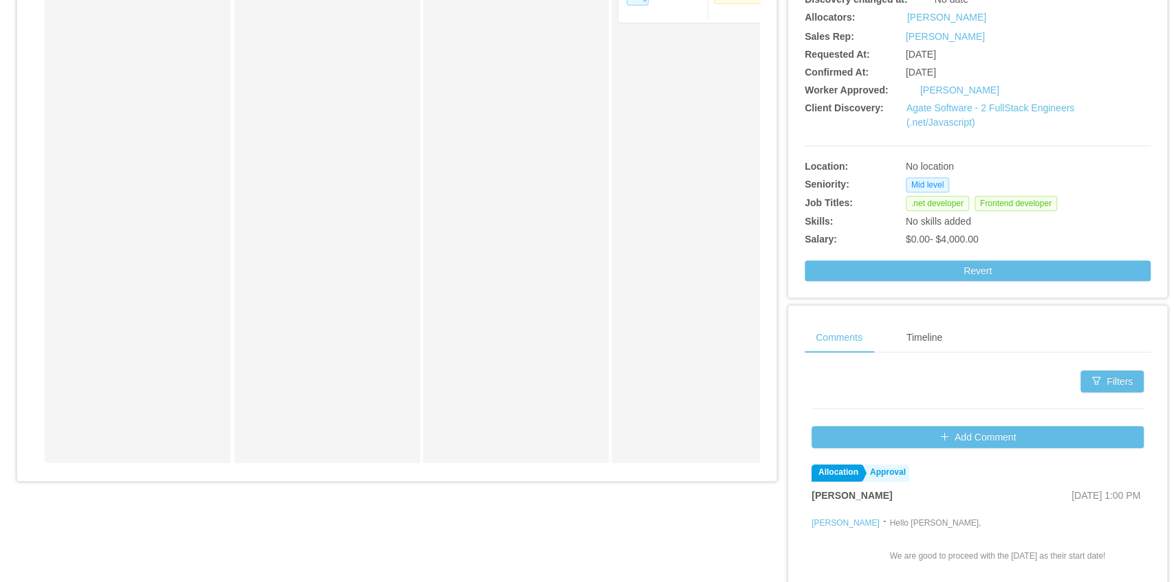
scroll to position [366, 0]
